Goal: Task Accomplishment & Management: Manage account settings

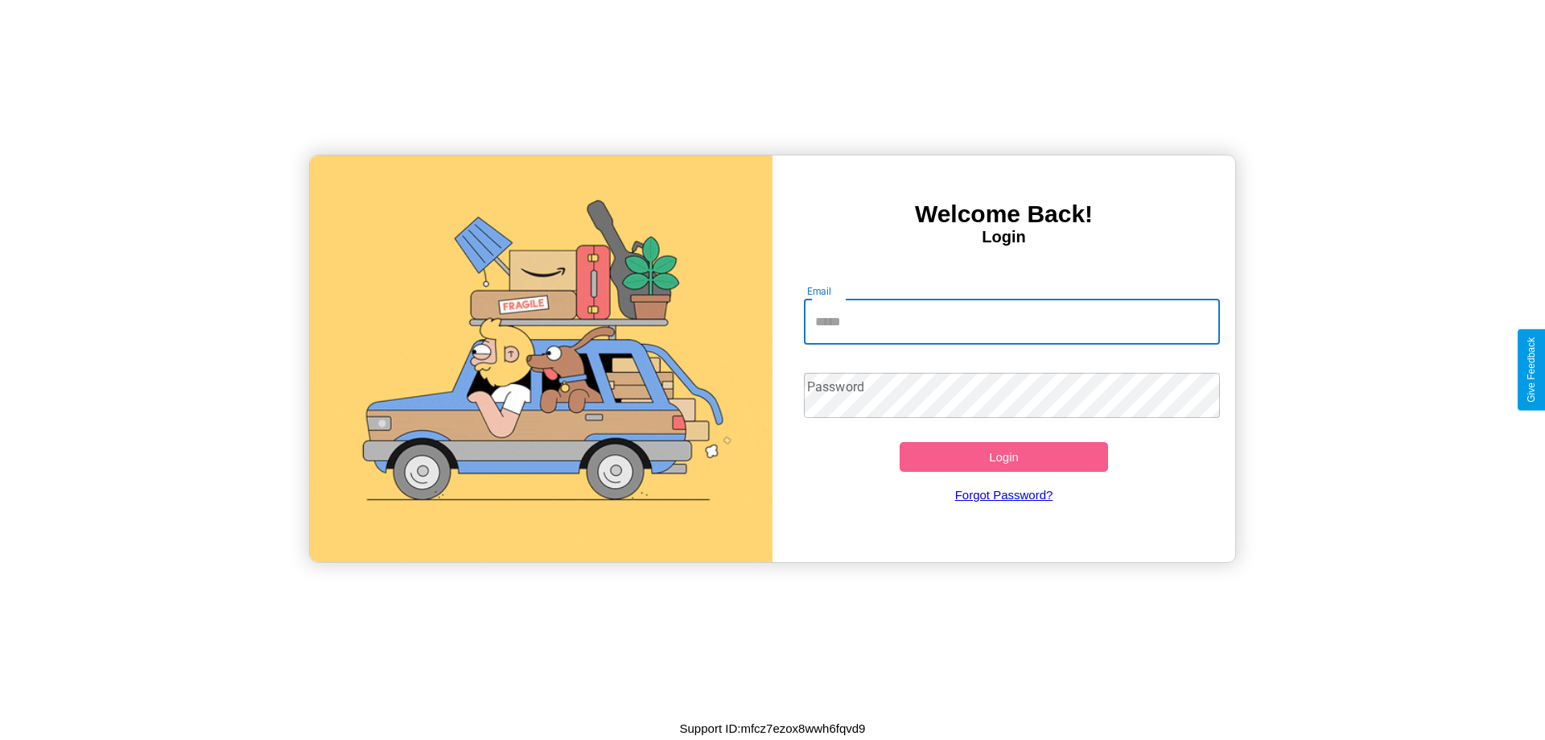
click at [1012, 321] on input "Email" at bounding box center [1012, 321] width 417 height 45
type input "**********"
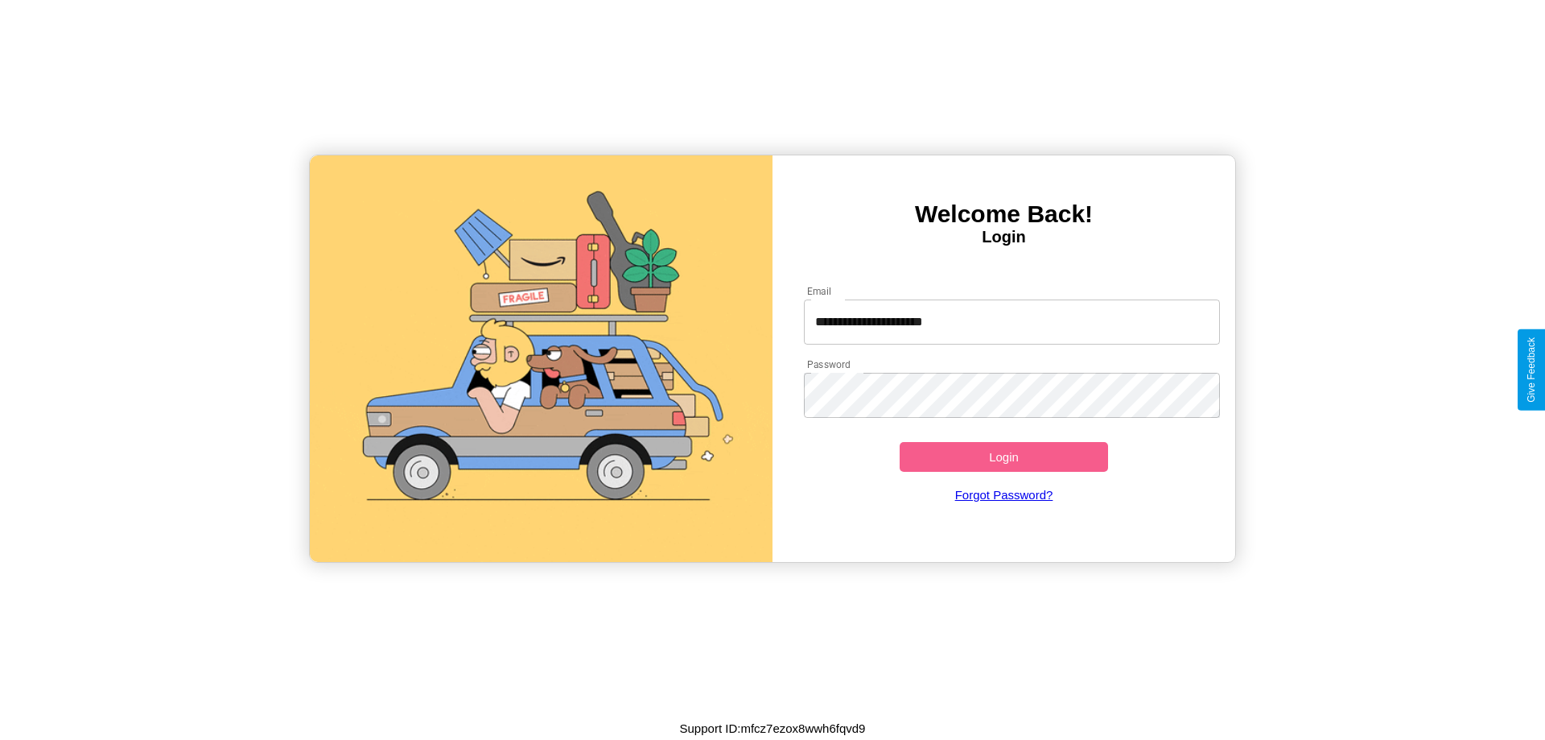
click at [1004, 456] on button "Login" at bounding box center [1004, 457] width 208 height 30
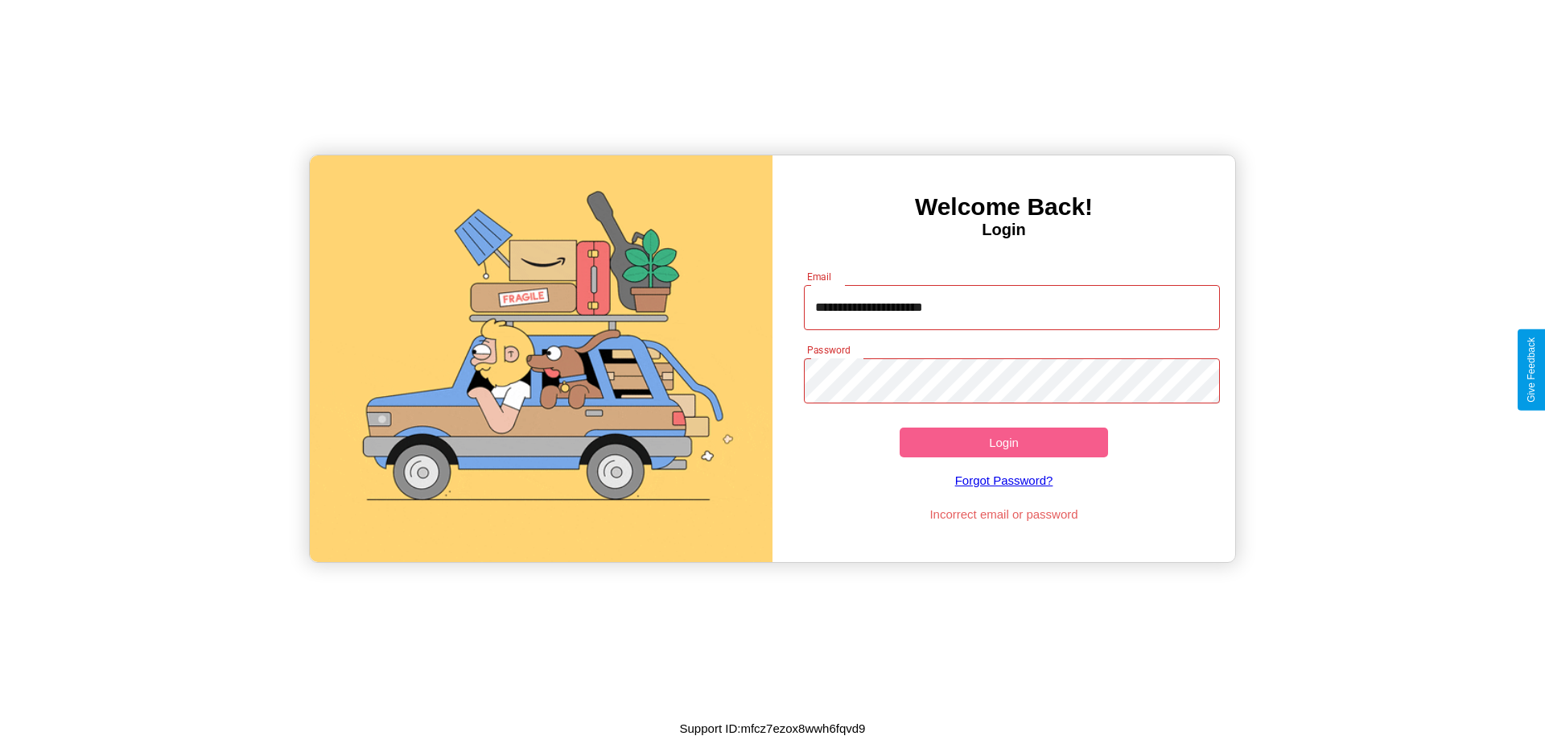
click at [1004, 442] on button "Login" at bounding box center [1004, 442] width 208 height 30
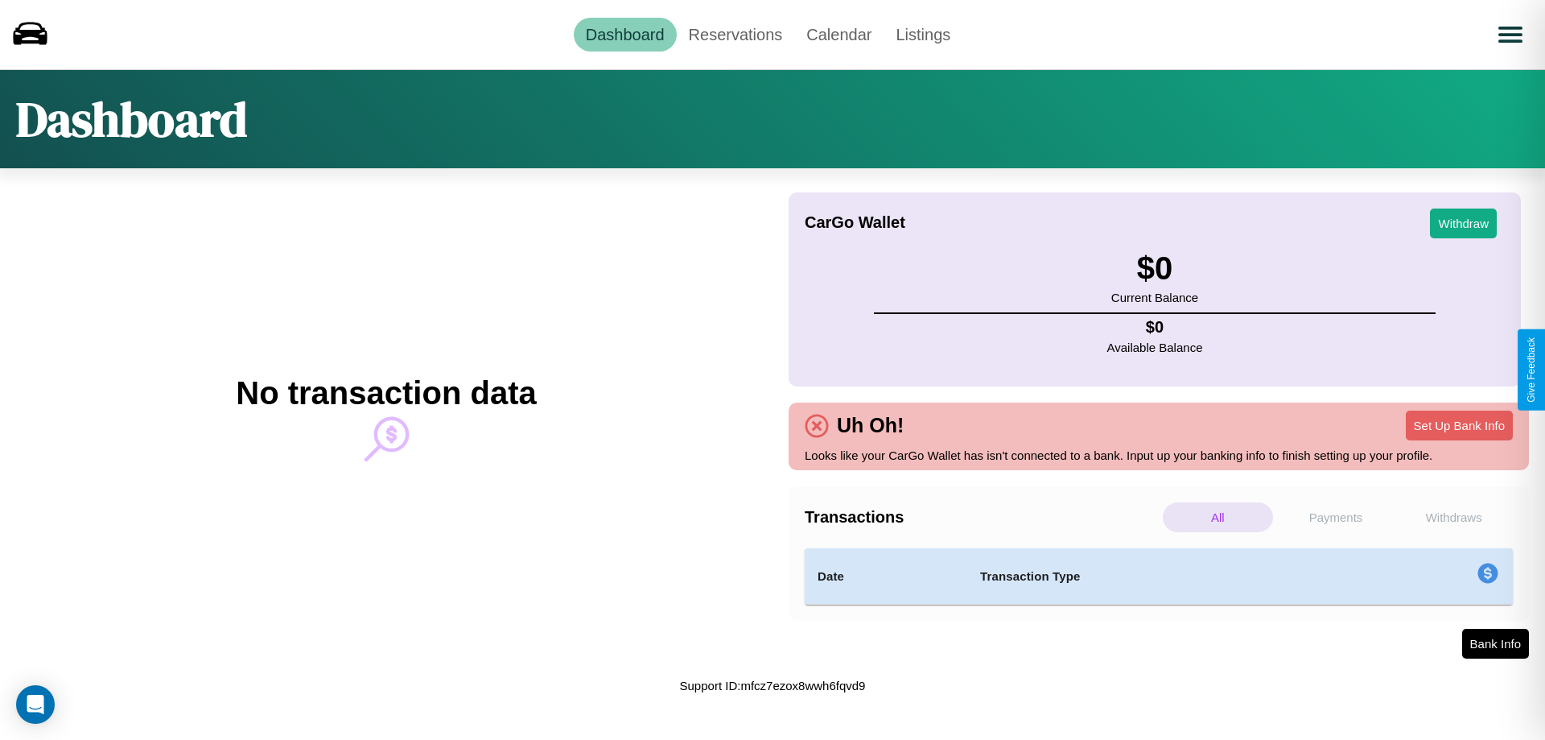
click at [1336, 517] on p "Payments" at bounding box center [1336, 517] width 110 height 30
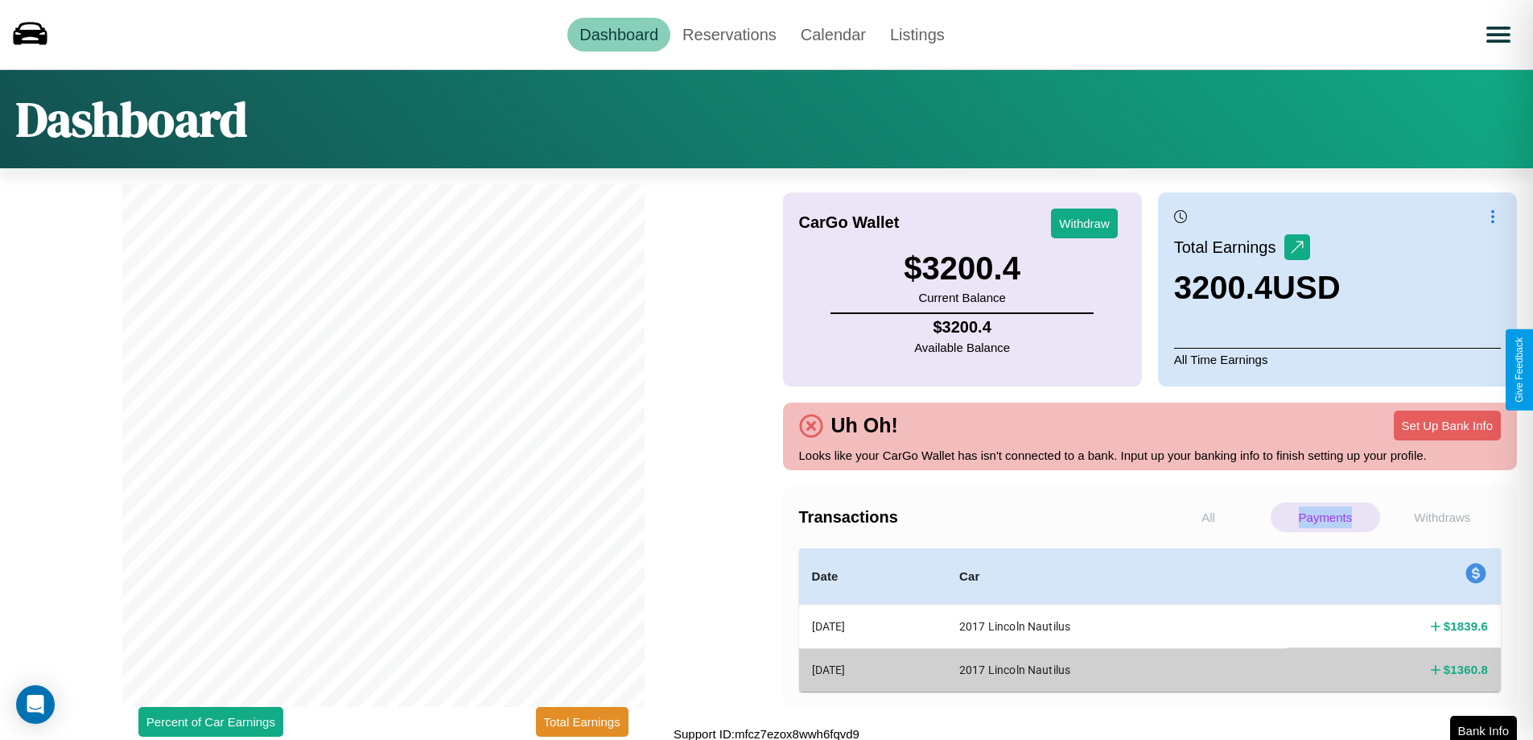
click at [1325, 517] on p "Payments" at bounding box center [1325, 517] width 109 height 30
click at [1208, 517] on p "All" at bounding box center [1208, 517] width 109 height 30
click at [1325, 517] on p "Payments" at bounding box center [1325, 517] width 109 height 30
click at [1084, 223] on button "Withdraw" at bounding box center [1084, 223] width 67 height 30
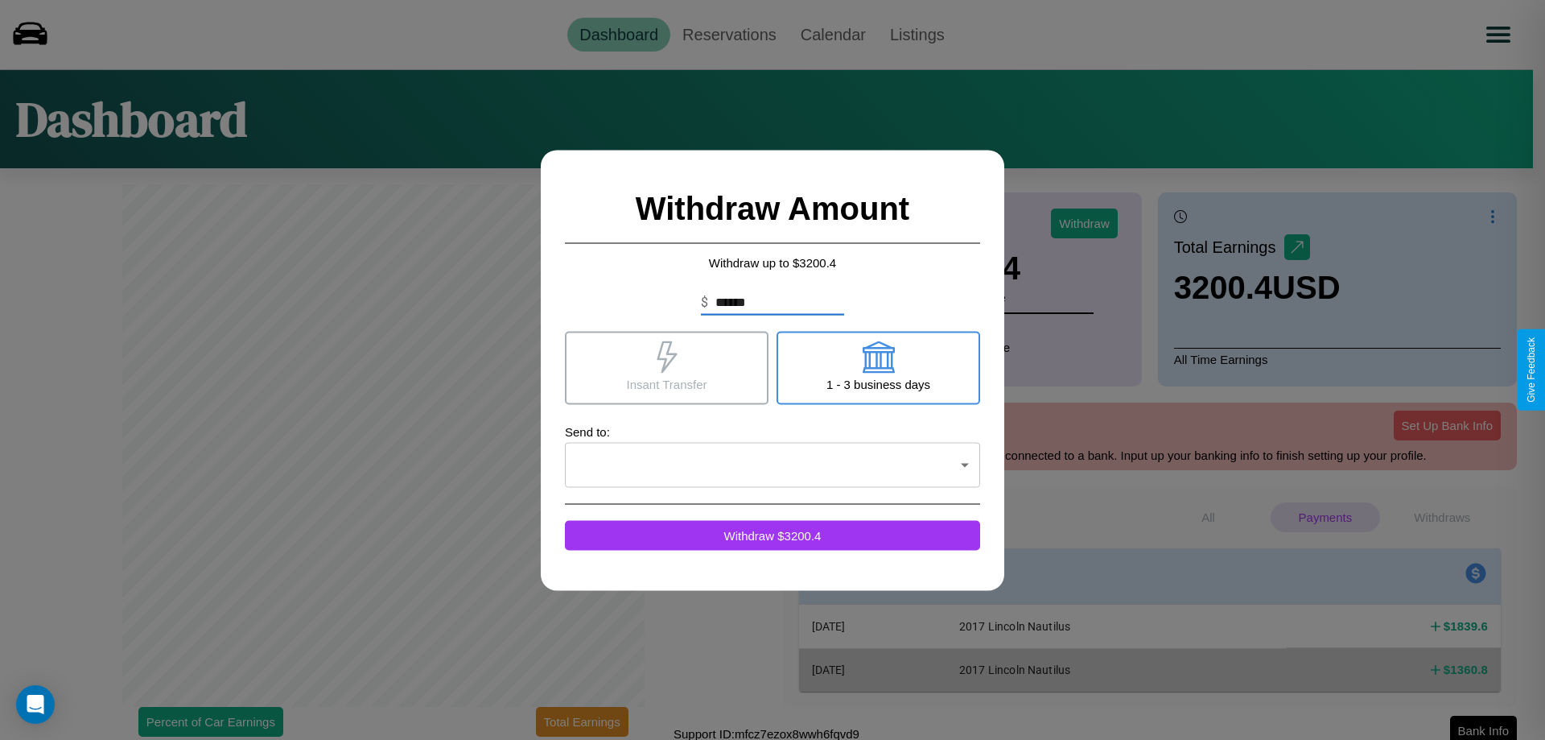
click at [878, 367] on icon at bounding box center [878, 356] width 32 height 32
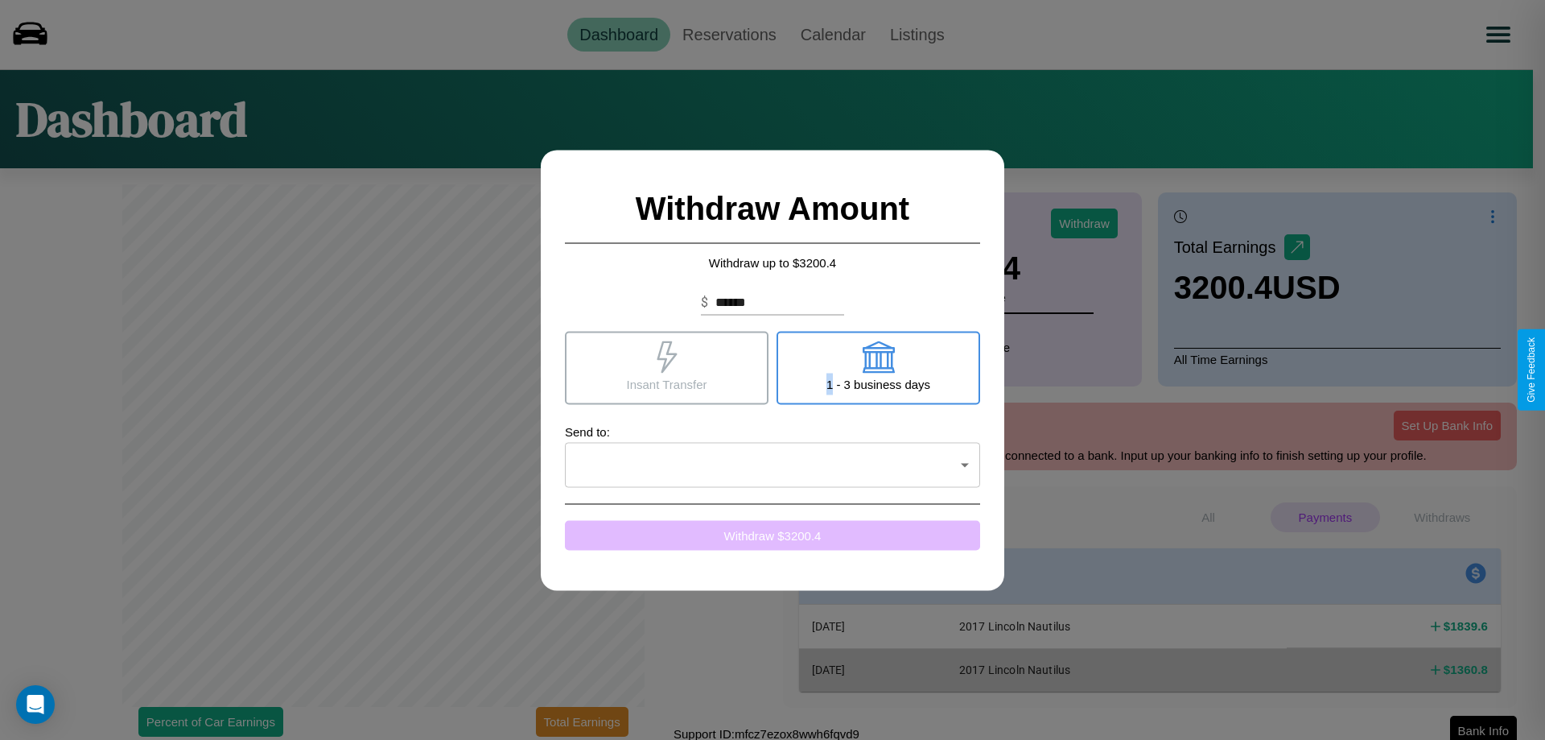
click at [773, 534] on button "Withdraw $ 3200.4" at bounding box center [772, 535] width 415 height 30
